Goal: Task Accomplishment & Management: Manage account settings

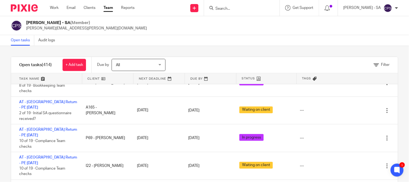
scroll to position [2441, 0]
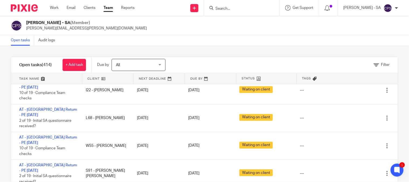
scroll to position [2501, 0]
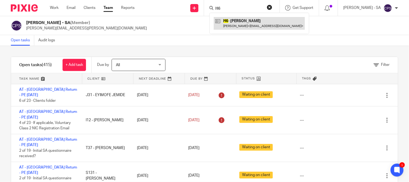
type input "H6"
click at [236, 18] on link at bounding box center [259, 23] width 91 height 12
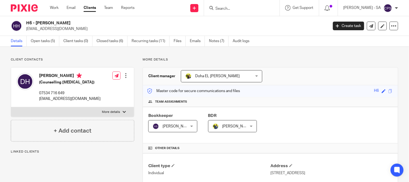
click at [49, 40] on link "Open tasks (5)" at bounding box center [45, 41] width 29 height 11
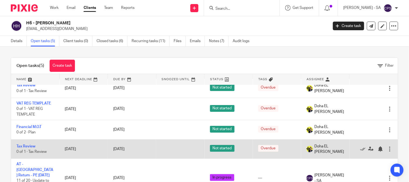
scroll to position [11, 0]
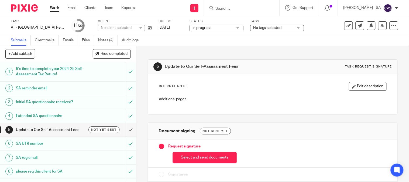
click at [111, 42] on link "Notes (4)" at bounding box center [108, 40] width 20 height 11
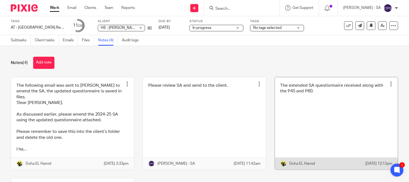
scroll to position [30, 0]
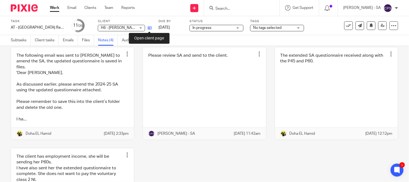
click at [149, 27] on icon at bounding box center [150, 28] width 4 height 4
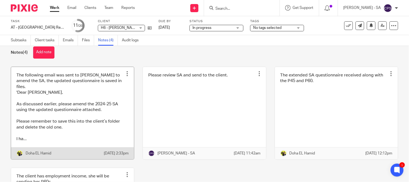
scroll to position [0, 0]
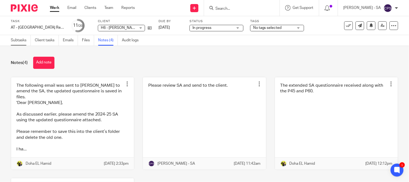
click at [23, 39] on link "Subtasks" at bounding box center [21, 40] width 20 height 11
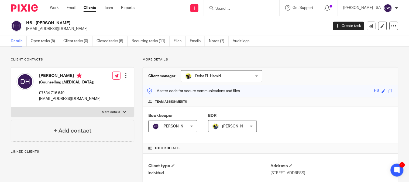
click at [84, 81] on h5 "(Counselling [MEDICAL_DATA])" at bounding box center [70, 82] width 62 height 5
drag, startPoint x: 84, startPoint y: 81, endPoint x: 52, endPoint y: 81, distance: 32.4
click at [52, 81] on h5 "(Counselling Psychologist)" at bounding box center [70, 82] width 62 height 5
copy h5 "Counselling Psychologist"
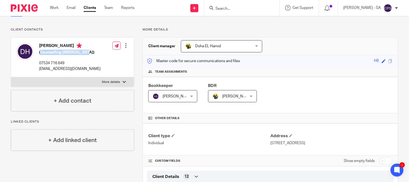
drag, startPoint x: 377, startPoint y: 143, endPoint x: 362, endPoint y: 142, distance: 15.2
click at [362, 142] on p "49 Pembroke Court, Pendlebury, Swinton, Manchester, M27 4DY" at bounding box center [332, 142] width 122 height 5
copy p "M27 4DY"
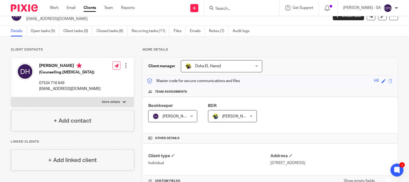
scroll to position [0, 0]
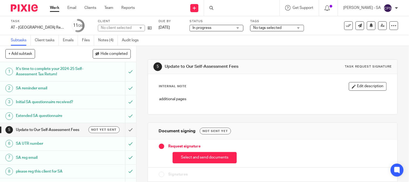
click at [46, 142] on h1 "SA UTR number" at bounding box center [50, 144] width 69 height 8
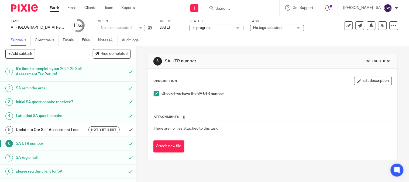
scroll to position [60, 0]
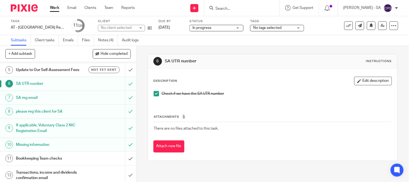
click at [28, 159] on h1 "Bookkeeping Team checks" at bounding box center [50, 158] width 69 height 8
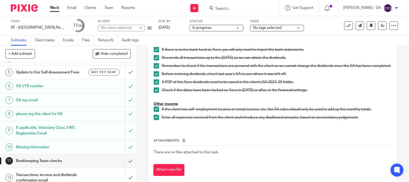
scroll to position [60, 0]
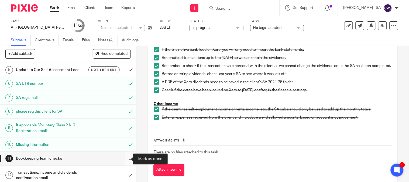
click at [122, 160] on input "submit" at bounding box center [68, 158] width 136 height 13
click at [123, 177] on input "submit" at bounding box center [68, 175] width 136 height 19
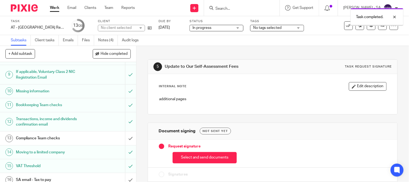
scroll to position [150, 0]
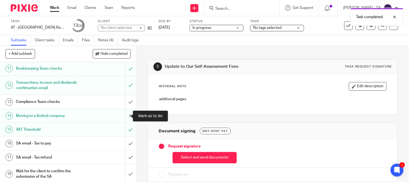
click at [126, 115] on input "submit" at bounding box center [68, 115] width 136 height 13
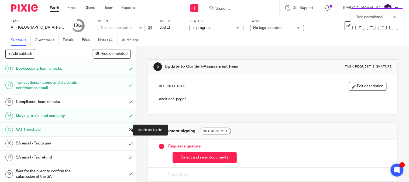
click at [123, 131] on input "submit" at bounding box center [68, 129] width 136 height 13
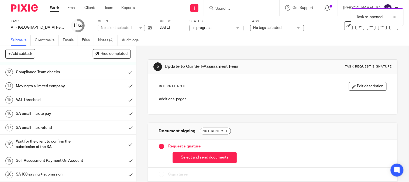
scroll to position [185, 0]
click at [46, 110] on h1 "SA email - Tax to pay" at bounding box center [50, 114] width 69 height 8
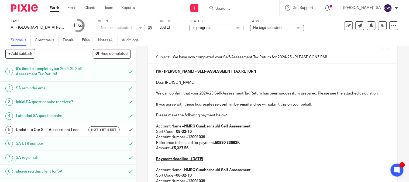
scroll to position [60, 0]
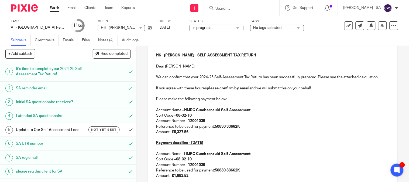
click at [174, 131] on p "Amount - £5,327.56" at bounding box center [272, 131] width 233 height 5
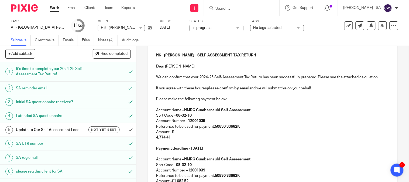
click at [156, 139] on strong "4,774.41" at bounding box center [163, 137] width 15 height 4
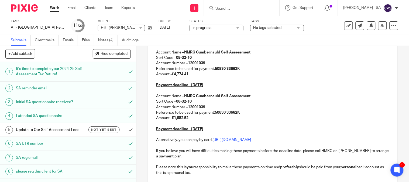
scroll to position [120, 0]
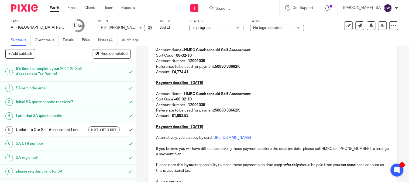
drag, startPoint x: 191, startPoint y: 117, endPoint x: 174, endPoint y: 117, distance: 17.0
click at [174, 117] on p "Amount - £1,682.52" at bounding box center [272, 115] width 233 height 5
click at [216, 127] on p "Payment deadline - 31st July 2026" at bounding box center [272, 126] width 233 height 5
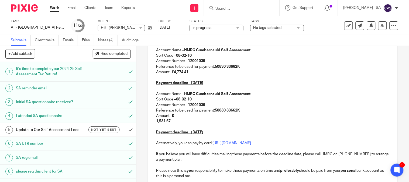
click at [156, 120] on strong "1,531.67" at bounding box center [163, 121] width 15 height 4
click at [156, 123] on strong "1,531.67" at bounding box center [163, 121] width 15 height 4
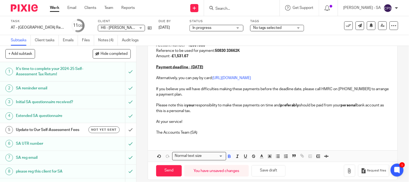
scroll to position [180, 0]
click at [263, 168] on button "Save draft" at bounding box center [269, 171] width 34 height 12
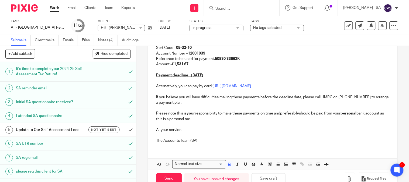
scroll to position [185, 0]
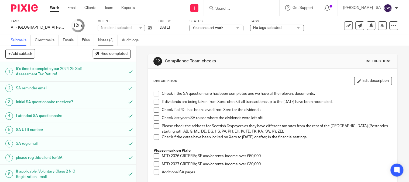
click at [109, 40] on link "Notes (3)" at bounding box center [108, 40] width 20 height 11
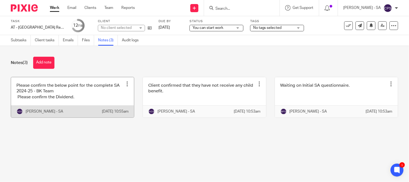
click at [56, 93] on link at bounding box center [72, 97] width 123 height 40
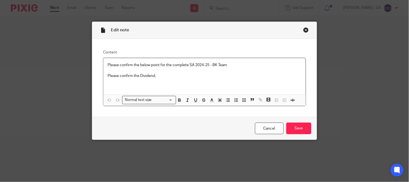
click at [304, 30] on div "Close this dialog window" at bounding box center [306, 29] width 5 height 5
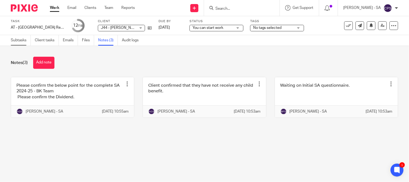
click at [19, 40] on link "Subtasks" at bounding box center [21, 40] width 20 height 11
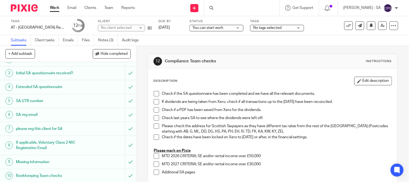
scroll to position [60, 0]
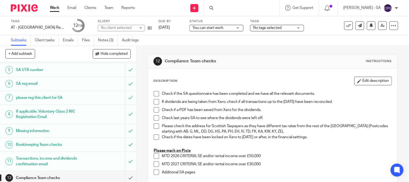
click at [28, 143] on h1 "Bookkeeping Team checks" at bounding box center [50, 145] width 69 height 8
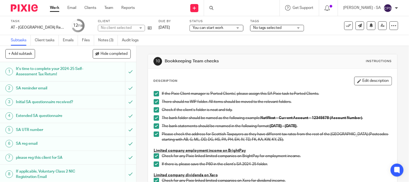
scroll to position [150, 0]
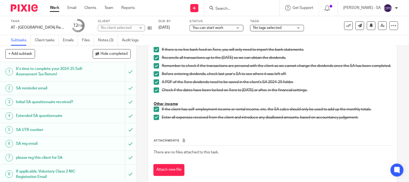
click at [33, 131] on h1 "SA UTR number" at bounding box center [50, 130] width 69 height 8
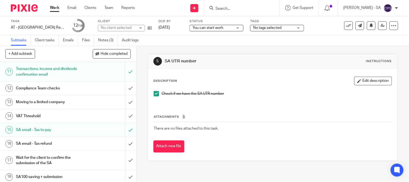
scroll to position [150, 0]
click at [126, 128] on input "submit" at bounding box center [68, 129] width 136 height 13
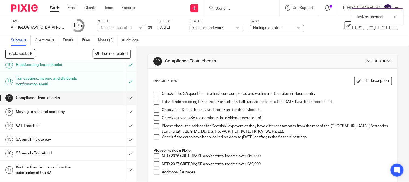
scroll to position [150, 0]
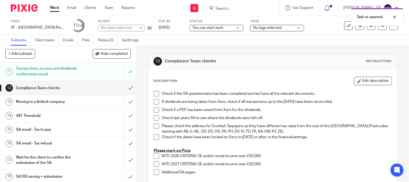
click at [53, 131] on h1 "SA email - Tax to pay" at bounding box center [50, 130] width 69 height 8
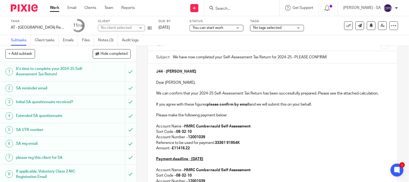
scroll to position [90, 0]
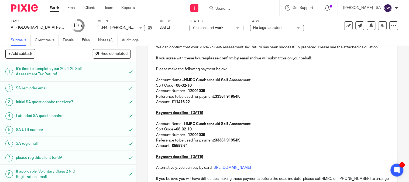
drag, startPoint x: 190, startPoint y: 101, endPoint x: 174, endPoint y: 103, distance: 16.3
click at [174, 103] on p "Amount - £11416.22" at bounding box center [272, 101] width 233 height 5
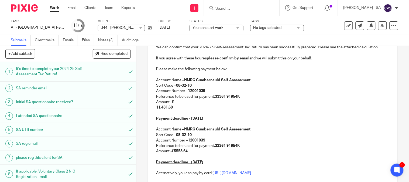
click at [156, 108] on strong "11,431.60" at bounding box center [164, 108] width 17 height 4
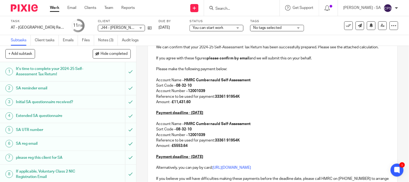
drag, startPoint x: 190, startPoint y: 146, endPoint x: 173, endPoint y: 144, distance: 17.1
click at [173, 144] on p "Amount - £5553.64" at bounding box center [272, 145] width 233 height 5
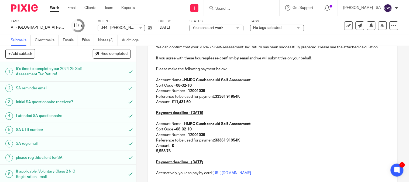
drag, startPoint x: 158, startPoint y: 152, endPoint x: 153, endPoint y: 152, distance: 5.1
click at [157, 152] on strong "5,558.76" at bounding box center [163, 151] width 15 height 4
click at [152, 152] on div "J44 - ANNA JURKOWIECKA Dear Anna, We can confirm that your 2024-25 Self-Assessm…" at bounding box center [273, 125] width 250 height 217
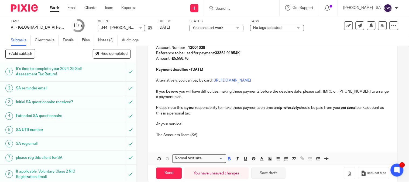
scroll to position [185, 0]
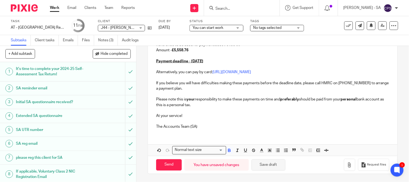
click at [273, 165] on button "Save draft" at bounding box center [269, 165] width 34 height 12
click at [109, 41] on link "Notes (3)" at bounding box center [108, 40] width 20 height 11
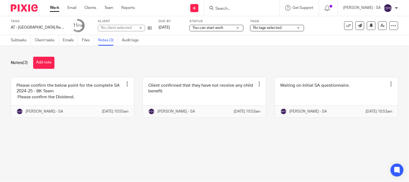
click at [197, 132] on div "Notes (3) Add note Please confirm the below point for the complete SA 2024-25 -…" at bounding box center [204, 91] width 409 height 91
click at [197, 133] on div "Notes (3) Add note Please confirm the below point for the complete SA 2024-25 -…" at bounding box center [204, 91] width 409 height 91
click at [158, 165] on main "Task AT - SA Return - PE 05-04-2025 Save AT - SA Return - PE 05-04-2025 11 /18 …" at bounding box center [204, 91] width 409 height 182
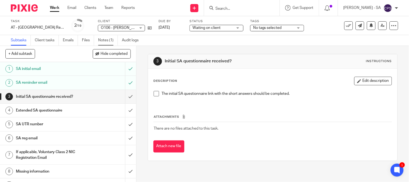
click at [103, 41] on link "Notes (1)" at bounding box center [108, 40] width 20 height 11
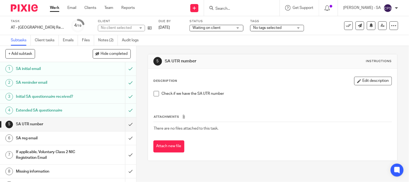
click at [103, 44] on link "Notes (2)" at bounding box center [108, 40] width 20 height 11
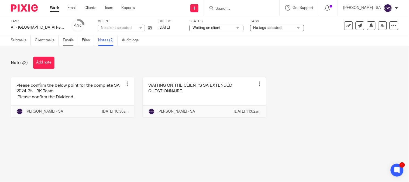
click at [68, 41] on link "Emails" at bounding box center [70, 40] width 15 height 11
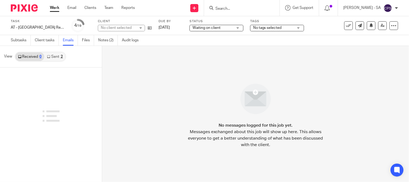
click at [58, 56] on link "Sent 2" at bounding box center [54, 56] width 21 height 9
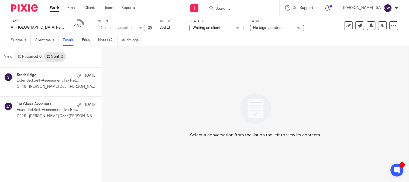
click at [127, 26] on div "No client selected" at bounding box center [118, 27] width 35 height 5
click at [127, 26] on div "No client selected" at bounding box center [116, 28] width 31 height 4
click at [127, 26] on div "No client selected" at bounding box center [118, 27] width 35 height 5
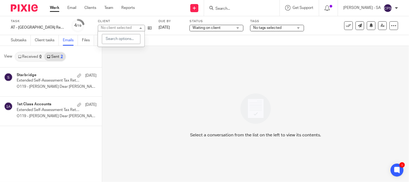
click at [127, 26] on div "No client selected" at bounding box center [116, 28] width 31 height 4
click at [127, 26] on div "No client selected" at bounding box center [118, 27] width 35 height 5
click at [142, 90] on div "Select a conversation from the list on the left to view its contents." at bounding box center [255, 114] width 307 height 136
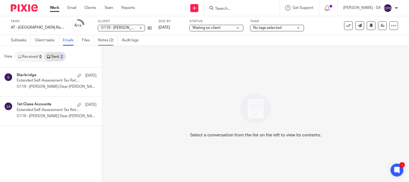
click at [104, 42] on link "Notes (2)" at bounding box center [108, 40] width 20 height 11
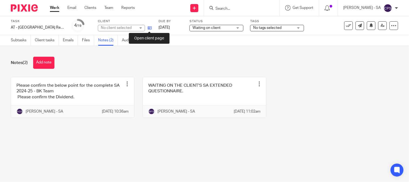
click at [148, 28] on icon at bounding box center [150, 28] width 4 height 4
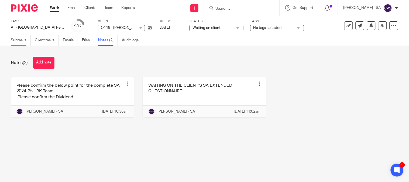
click at [13, 40] on link "Subtasks" at bounding box center [21, 40] width 20 height 11
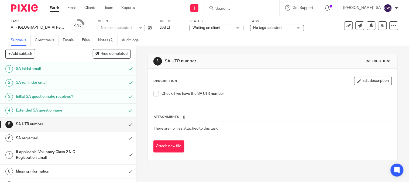
click at [154, 95] on span at bounding box center [156, 93] width 5 height 5
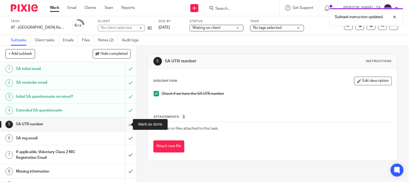
click at [123, 123] on input "submit" at bounding box center [68, 123] width 136 height 13
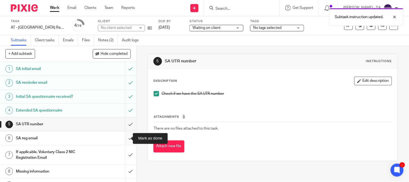
click at [125, 136] on input "submit" at bounding box center [68, 137] width 136 height 13
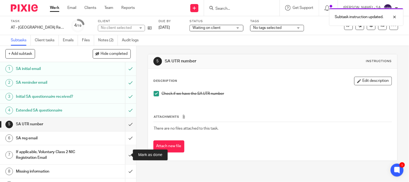
click at [125, 151] on input "submit" at bounding box center [68, 154] width 136 height 19
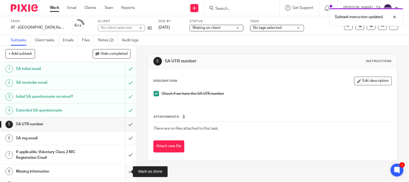
click at [125, 171] on input "submit" at bounding box center [68, 171] width 136 height 13
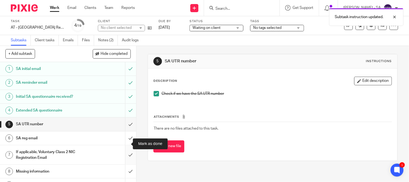
scroll to position [30, 0]
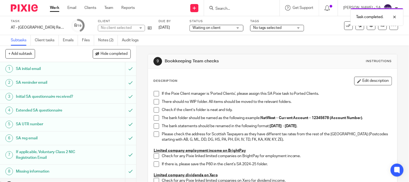
click at [154, 93] on span at bounding box center [156, 93] width 5 height 5
click at [155, 102] on span at bounding box center [156, 101] width 5 height 5
click at [155, 107] on span at bounding box center [156, 109] width 5 height 5
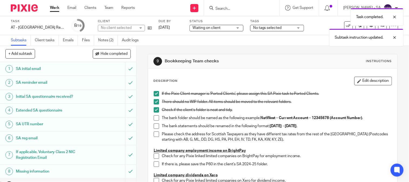
click at [155, 116] on span at bounding box center [156, 117] width 5 height 5
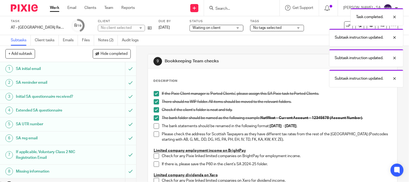
click at [155, 123] on span at bounding box center [156, 125] width 5 height 5
click at [155, 135] on span at bounding box center [156, 133] width 5 height 5
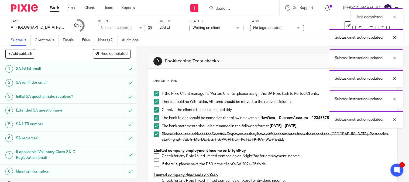
scroll to position [90, 0]
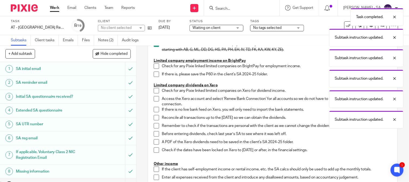
click at [154, 66] on span at bounding box center [156, 65] width 5 height 5
click at [155, 77] on span at bounding box center [156, 74] width 5 height 5
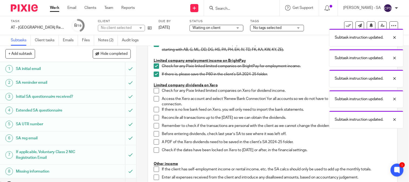
click at [155, 89] on span at bounding box center [156, 90] width 5 height 5
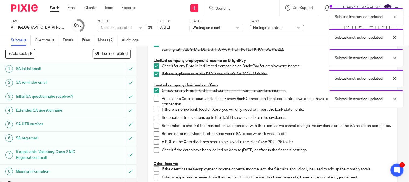
click at [155, 99] on span at bounding box center [156, 98] width 5 height 5
click at [155, 106] on li "Access the Xero account and select 'Renew Bank Connection' for all accounts so …" at bounding box center [273, 101] width 238 height 11
click at [156, 111] on span at bounding box center [156, 109] width 5 height 5
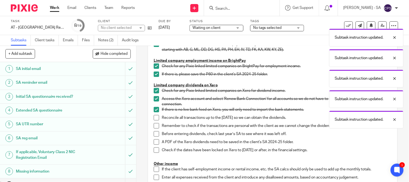
click at [154, 117] on span at bounding box center [156, 117] width 5 height 5
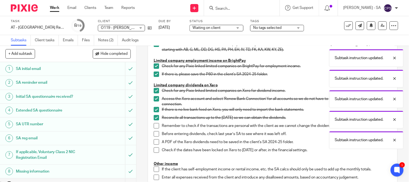
click at [154, 126] on span at bounding box center [156, 125] width 5 height 5
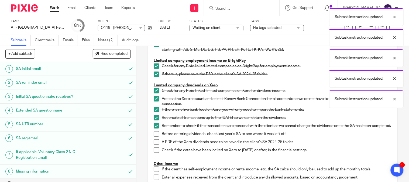
click at [154, 145] on span at bounding box center [156, 141] width 5 height 5
click at [154, 131] on li "Remember to check if the transactions are personal with the client as we cannot…" at bounding box center [273, 127] width 238 height 8
click at [154, 137] on span at bounding box center [156, 133] width 5 height 5
click at [154, 150] on span at bounding box center [156, 149] width 5 height 5
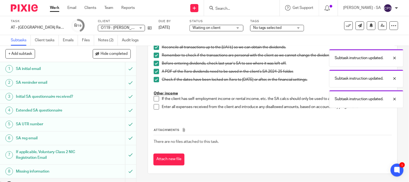
scroll to position [163, 0]
click at [157, 99] on span at bounding box center [156, 98] width 5 height 5
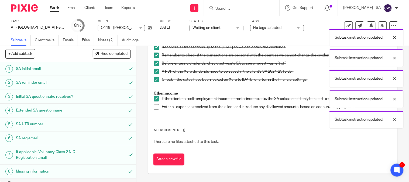
click at [155, 106] on span at bounding box center [156, 106] width 5 height 5
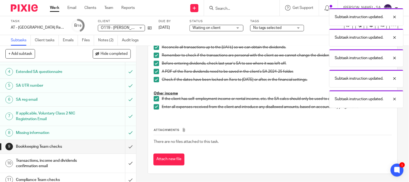
scroll to position [90, 0]
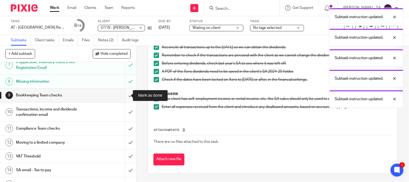
click at [121, 97] on input "submit" at bounding box center [68, 95] width 136 height 13
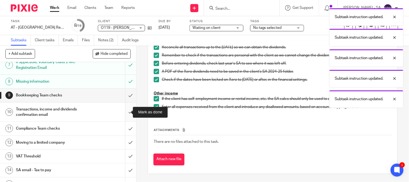
click at [122, 110] on input "submit" at bounding box center [68, 112] width 136 height 19
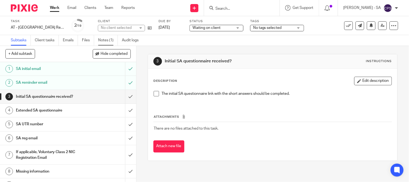
click at [105, 41] on link "Notes (1)" at bounding box center [108, 40] width 20 height 11
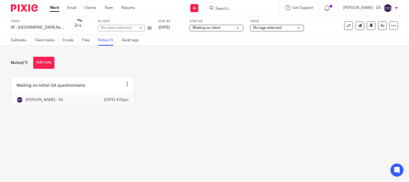
click at [135, 27] on div "No client selected" at bounding box center [118, 27] width 35 height 5
click at [135, 27] on div "No client selected" at bounding box center [121, 28] width 47 height 6
click at [135, 27] on div "No client selected" at bounding box center [118, 27] width 35 height 5
click at [135, 27] on div "No client selected" at bounding box center [121, 28] width 47 height 6
click at [132, 27] on div "No client selected" at bounding box center [116, 28] width 31 height 4
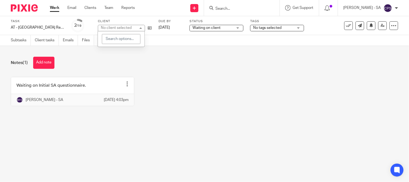
click at [135, 27] on div "No client selected" at bounding box center [121, 28] width 47 height 6
click at [190, 102] on div "Waiting on Initial SA questionnaire. Edit note Delete note Bhumi Fulbaje - [DAT…" at bounding box center [200, 95] width 396 height 37
click at [141, 28] on div "No client selected" at bounding box center [121, 28] width 47 height 6
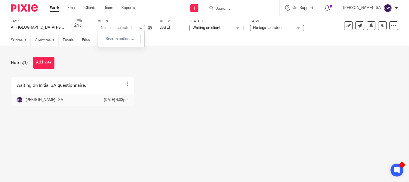
click at [141, 28] on div "No client selected" at bounding box center [121, 28] width 47 height 6
click at [181, 114] on div "Waiting on Initial SA questionnaire. Edit note Delete note Bhumi Fulbaje - [DAT…" at bounding box center [200, 95] width 396 height 37
click at [182, 114] on div "Waiting on Initial SA questionnaire. Edit note Delete note Bhumi Fulbaje - [DAT…" at bounding box center [200, 95] width 396 height 37
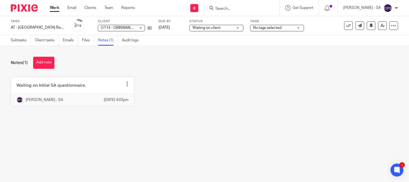
click at [182, 114] on div "Waiting on Initial SA questionnaire. Edit note Delete note Bhumi Fulbaje - [DAT…" at bounding box center [200, 95] width 396 height 37
